Goal: Information Seeking & Learning: Check status

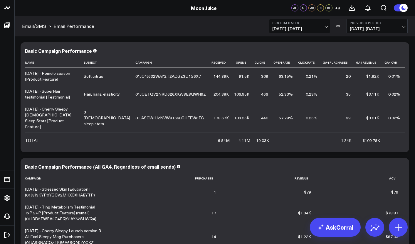
click at [308, 25] on button "Custom Dates [DATE] - [DATE]" at bounding box center [299, 26] width 61 height 14
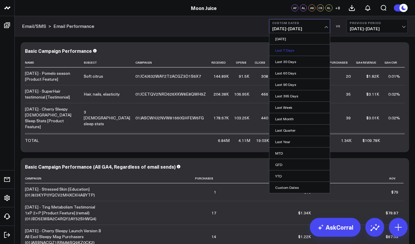
click at [297, 53] on link "Last 7 Days" at bounding box center [299, 50] width 60 height 11
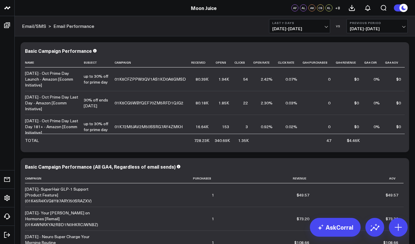
click at [310, 23] on b "Last 7 Days" at bounding box center [299, 23] width 55 height 4
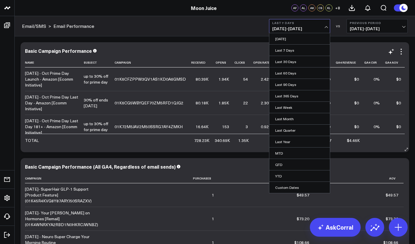
click at [238, 50] on div "Basic Campaign Performance" at bounding box center [214, 50] width 379 height 5
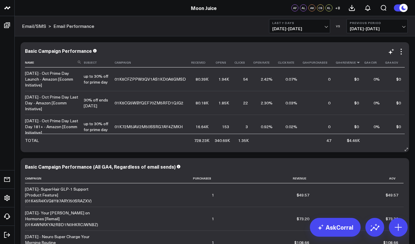
click at [356, 63] on icon at bounding box center [358, 63] width 5 height 4
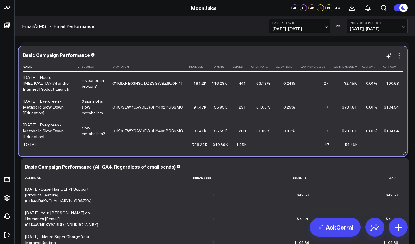
click at [354, 68] on icon at bounding box center [356, 67] width 5 height 4
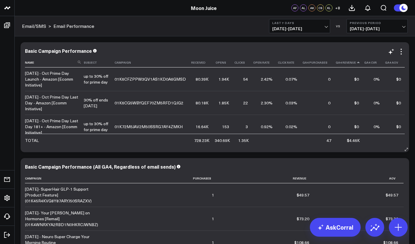
click at [352, 68] on td "$0" at bounding box center [349, 79] width 28 height 23
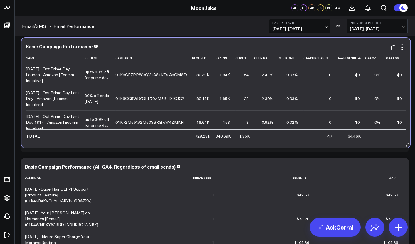
click at [353, 63] on td "$0" at bounding box center [350, 74] width 28 height 23
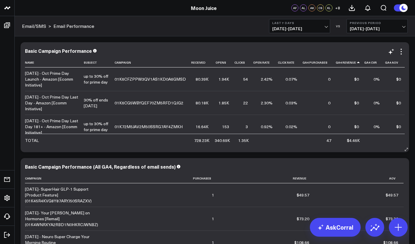
click at [356, 63] on icon at bounding box center [358, 63] width 5 height 4
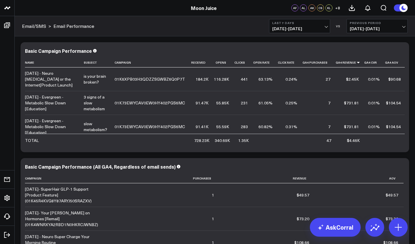
click at [359, 26] on span "[DATE] - [DATE]" at bounding box center [377, 28] width 55 height 5
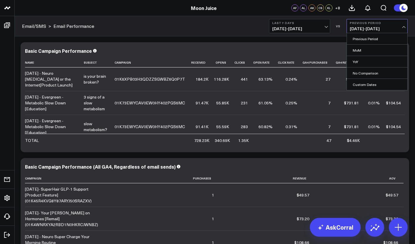
click at [298, 33] on button "Last 7 Days [DATE] - [DATE]" at bounding box center [299, 26] width 61 height 14
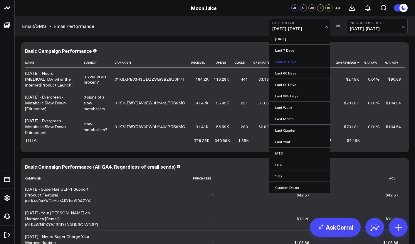
click at [294, 64] on link "Last 30 Days" at bounding box center [299, 61] width 60 height 11
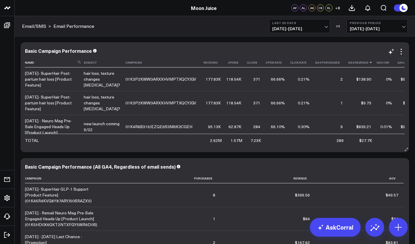
click at [368, 63] on icon at bounding box center [370, 63] width 5 height 4
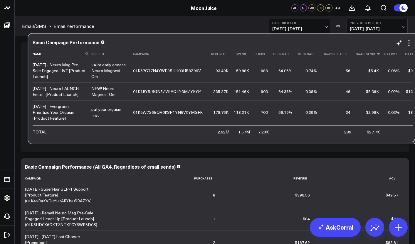
click at [376, 54] on icon at bounding box center [378, 54] width 5 height 4
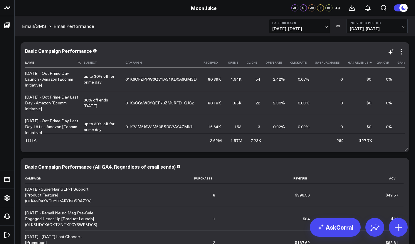
click at [363, 54] on div "Basic Campaign Performance" at bounding box center [214, 51] width 379 height 7
click at [368, 63] on icon at bounding box center [370, 63] width 5 height 4
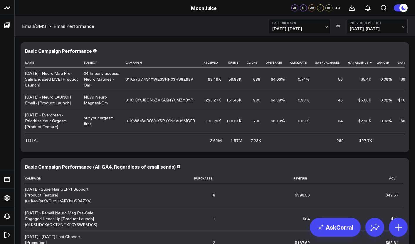
click at [301, 23] on b "Last 30 Days" at bounding box center [299, 23] width 55 height 4
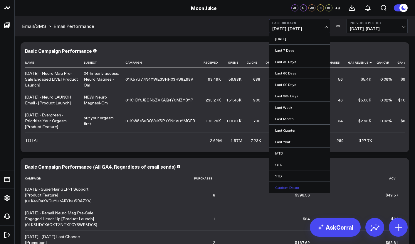
click at [276, 186] on link "Custom Dates" at bounding box center [299, 187] width 60 height 11
select select "9"
select select "2025"
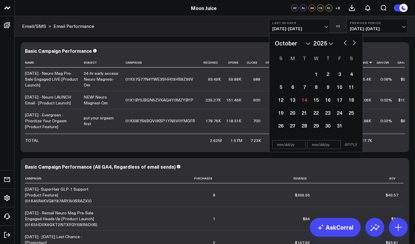
click at [343, 40] on button "button" at bounding box center [345, 42] width 6 height 7
select select "8"
select select "2025"
click at [343, 40] on button "button" at bounding box center [345, 42] width 6 height 7
select select "7"
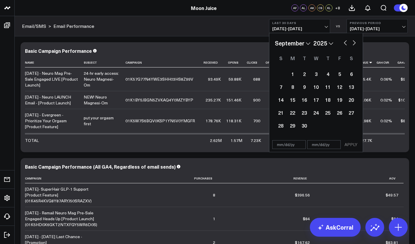
select select "2025"
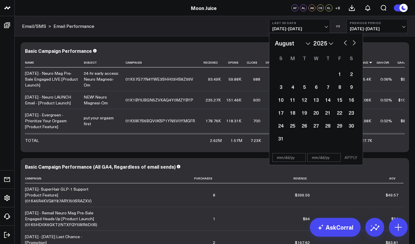
click at [353, 41] on button "button" at bounding box center [354, 42] width 6 height 7
select select "8"
select select "2025"
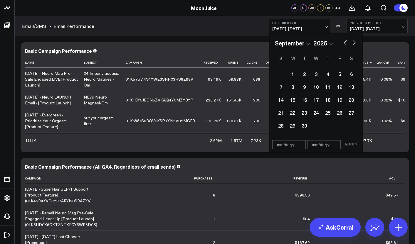
click at [343, 41] on button "button" at bounding box center [345, 42] width 6 height 7
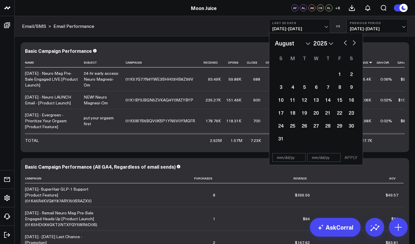
click at [343, 41] on button "button" at bounding box center [345, 42] width 6 height 7
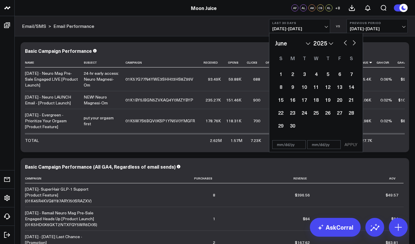
click at [343, 41] on button "button" at bounding box center [345, 42] width 6 height 7
select select "3"
select select "2025"
click at [343, 41] on button "button" at bounding box center [345, 42] width 6 height 7
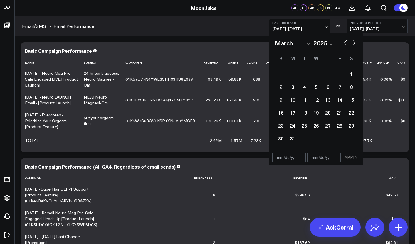
click at [343, 41] on button "button" at bounding box center [345, 42] width 6 height 7
select select "2025"
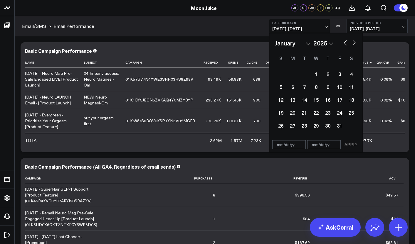
click at [343, 41] on button "button" at bounding box center [345, 42] width 6 height 7
select select "11"
select select "2024"
click at [343, 41] on button "button" at bounding box center [345, 42] width 6 height 7
select select "10"
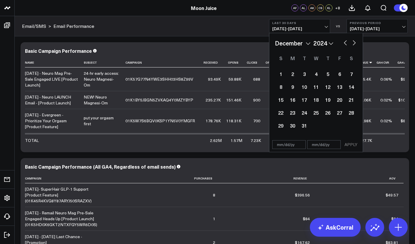
select select "2024"
click at [339, 74] on div "1" at bounding box center [339, 74] width 12 height 12
type input "[DATE]"
select select "10"
select select "2024"
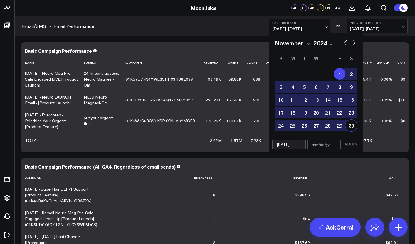
click at [352, 129] on div "30" at bounding box center [351, 126] width 12 height 12
type input "[DATE]"
select select "10"
select select "2024"
click at [354, 41] on button "button" at bounding box center [354, 42] width 6 height 7
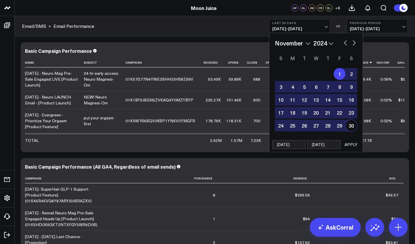
select select "11"
select select "2024"
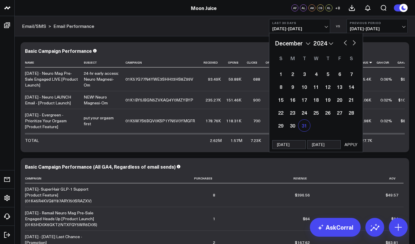
click at [304, 122] on div "31" at bounding box center [304, 126] width 12 height 12
select select "11"
select select "2024"
type input "[DATE]"
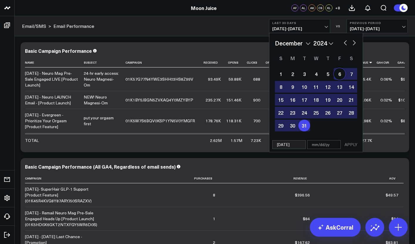
click at [347, 42] on button "button" at bounding box center [345, 42] width 6 height 7
select select "10"
select select "2024"
click at [339, 76] on div "1" at bounding box center [339, 74] width 12 height 12
type input "[DATE]"
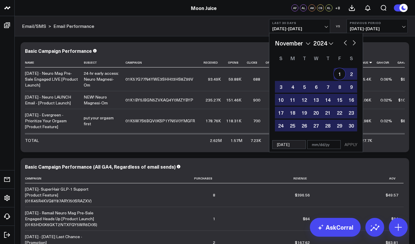
type input "[DATE]"
select select "10"
select select "2024"
click at [350, 41] on div "January February March April May June July August September October November [D…" at bounding box center [316, 43] width 82 height 9
click at [353, 41] on button "button" at bounding box center [354, 42] width 6 height 7
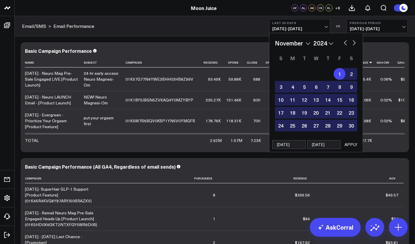
select select "11"
select select "2024"
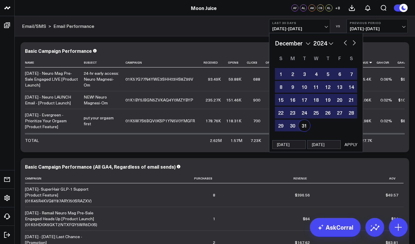
click at [306, 123] on div "31" at bounding box center [304, 126] width 12 height 12
type input "[DATE]"
select select "11"
select select "2024"
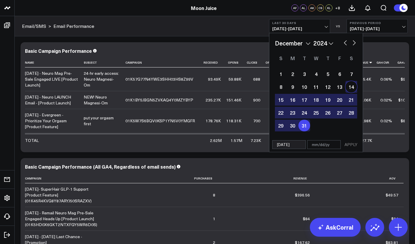
click at [347, 44] on button "button" at bounding box center [345, 42] width 6 height 7
select select "10"
select select "2024"
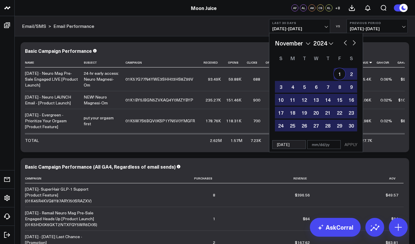
click at [341, 71] on div "1" at bounding box center [339, 74] width 12 height 12
type input "[DATE]"
select select "10"
select select "2024"
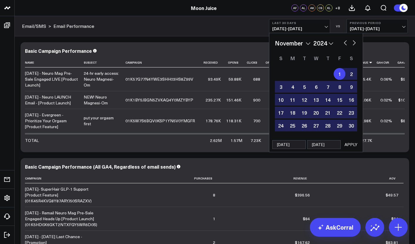
click at [355, 43] on button "button" at bounding box center [354, 42] width 6 height 7
select select "11"
select select "2024"
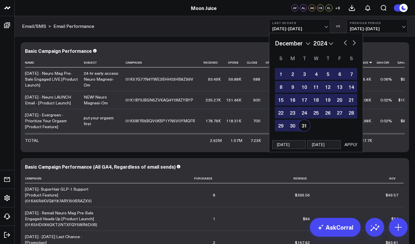
click at [303, 129] on div "31" at bounding box center [304, 126] width 12 height 12
type input "[DATE]"
select select "11"
select select "2024"
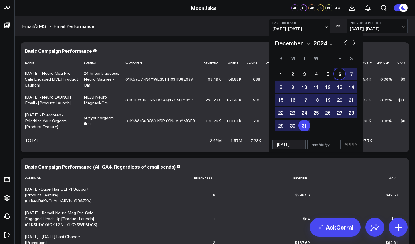
click at [311, 29] on span "[DATE] - [DATE]" at bounding box center [299, 28] width 55 height 5
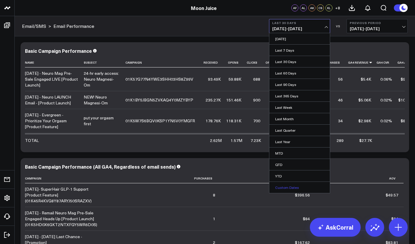
click at [285, 187] on link "Custom Dates" at bounding box center [299, 187] width 60 height 11
select select "9"
select select "2025"
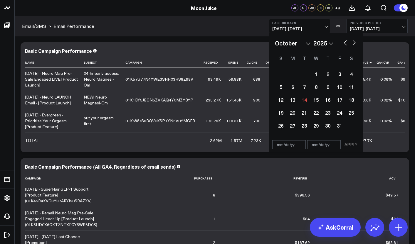
click at [345, 46] on div "January February March April May June July August September October November [D…" at bounding box center [316, 43] width 82 height 9
click at [346, 42] on button "button" at bounding box center [345, 42] width 6 height 7
select select "8"
select select "2025"
click at [346, 42] on button "button" at bounding box center [345, 42] width 6 height 7
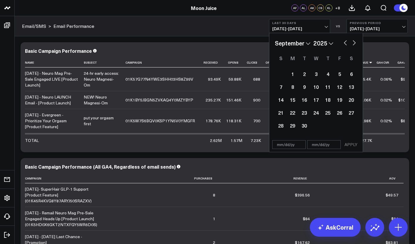
select select "6"
select select "2025"
click at [346, 42] on button "button" at bounding box center [345, 42] width 6 height 7
select select "5"
select select "2025"
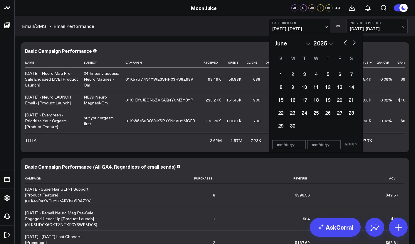
click at [346, 42] on button "button" at bounding box center [345, 42] width 6 height 7
select select "3"
select select "2025"
click at [346, 42] on button "button" at bounding box center [345, 42] width 6 height 7
select select "2"
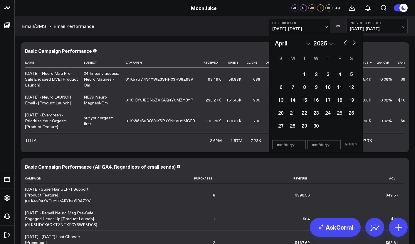
select select "2025"
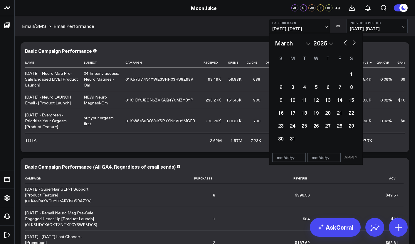
click at [346, 42] on button "button" at bounding box center [345, 42] width 6 height 7
select select "2025"
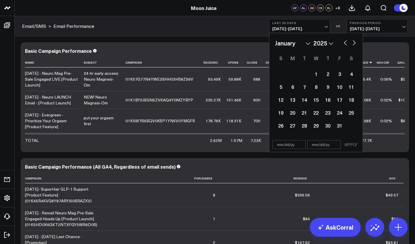
click at [346, 42] on button "button" at bounding box center [345, 42] width 6 height 7
select select "11"
select select "2024"
click at [346, 42] on button "button" at bounding box center [345, 42] width 6 height 7
select select "10"
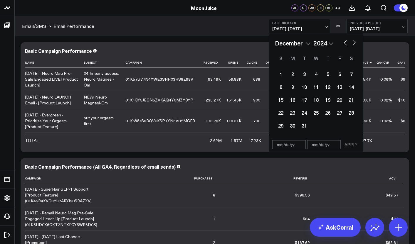
select select "2024"
click at [337, 73] on div "1" at bounding box center [339, 74] width 12 height 12
type input "[DATE]"
select select "10"
select select "2024"
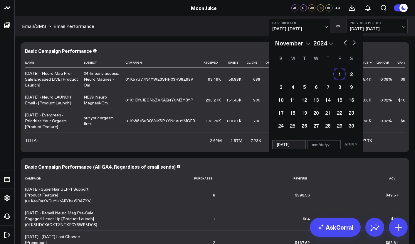
click at [354, 40] on button "button" at bounding box center [354, 42] width 6 height 7
select select "11"
select select "2024"
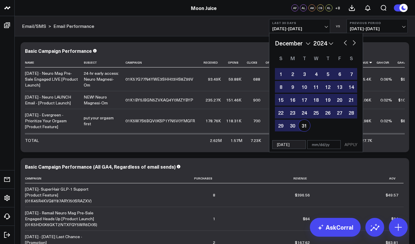
click at [302, 131] on div "31" at bounding box center [304, 126] width 12 height 12
type input "[DATE]"
select select "11"
select select "2024"
click at [347, 147] on button "APPLY" at bounding box center [351, 144] width 18 height 9
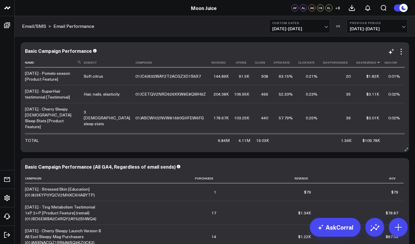
click at [376, 63] on icon at bounding box center [378, 63] width 5 height 4
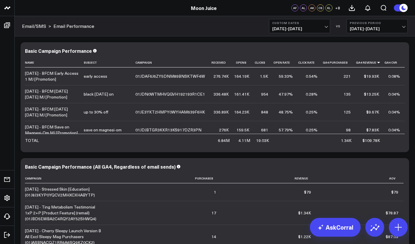
click at [296, 33] on div "Email/SMS > Email Performance Custom Dates [DATE] - [DATE] VS Previous Period […" at bounding box center [215, 26] width 400 height 20
click at [298, 29] on span "[DATE] - [DATE]" at bounding box center [299, 28] width 55 height 5
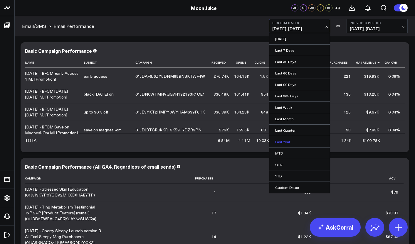
click at [286, 142] on link "Last Year" at bounding box center [299, 141] width 60 height 11
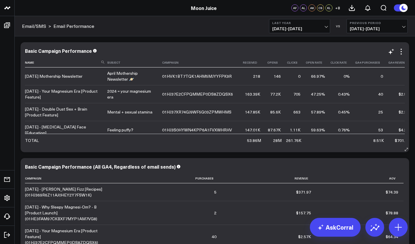
click at [408, 61] on icon at bounding box center [410, 63] width 5 height 4
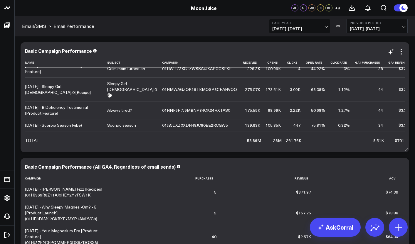
scroll to position [811, 0]
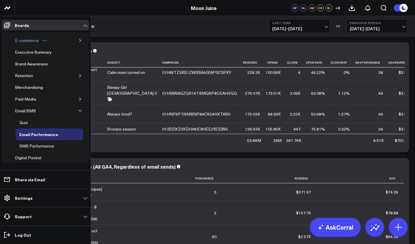
click at [35, 42] on div "E-commerce" at bounding box center [27, 40] width 27 height 7
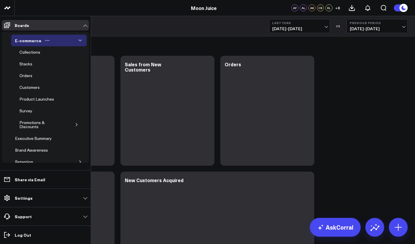
click at [70, 38] on div "E-commerce" at bounding box center [48, 41] width 75 height 12
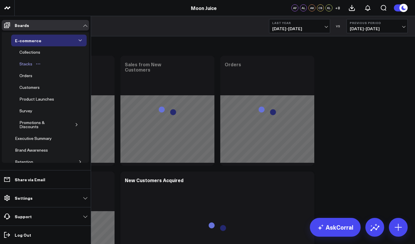
click at [22, 62] on div "Stacks" at bounding box center [26, 63] width 16 height 7
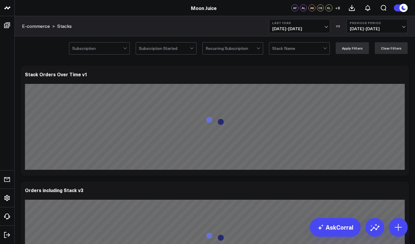
click at [279, 22] on b "Last Year" at bounding box center [299, 23] width 55 height 4
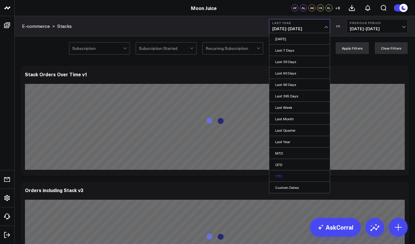
click at [276, 175] on link "YTD" at bounding box center [299, 176] width 60 height 11
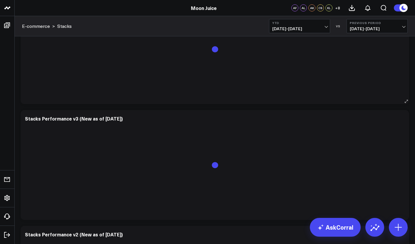
scroll to position [422, 0]
